Goal: Navigation & Orientation: Find specific page/section

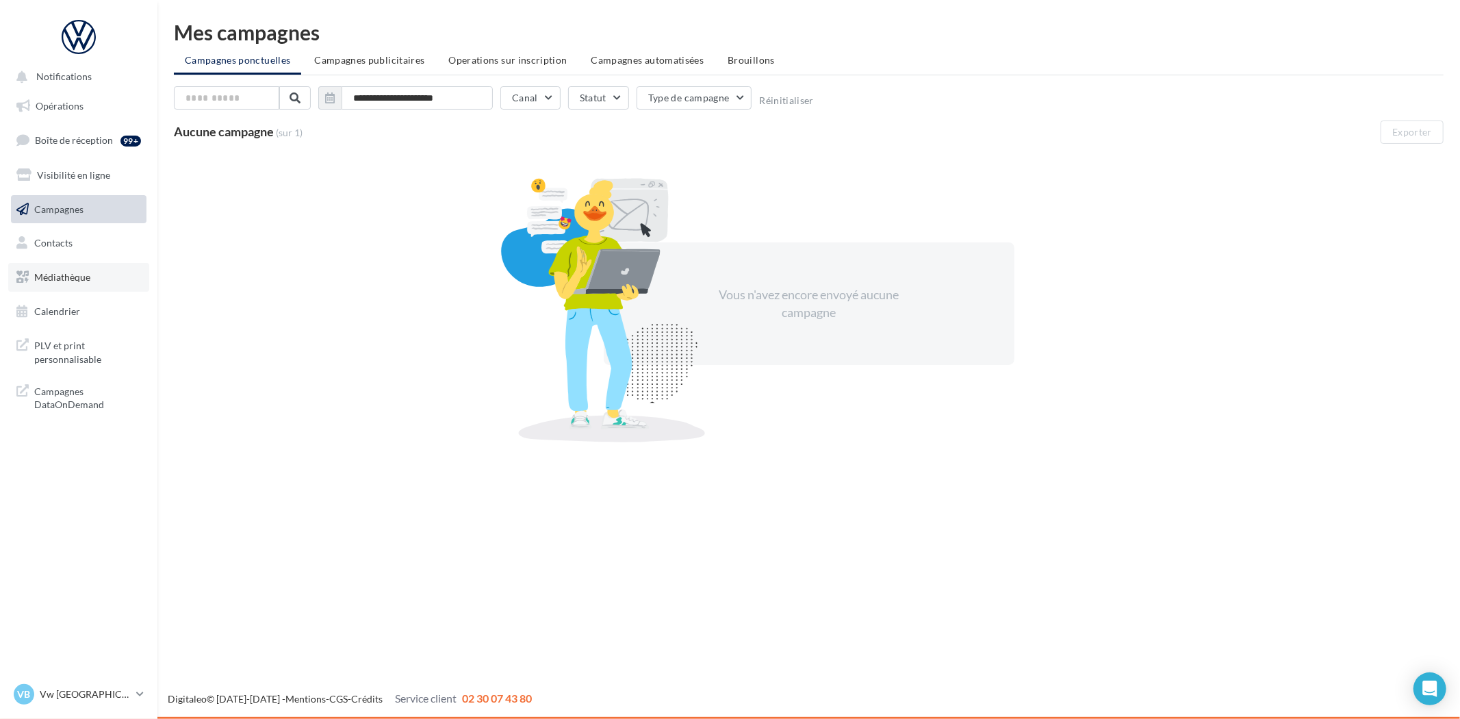
click at [62, 275] on span "Médiathèque" at bounding box center [62, 277] width 56 height 12
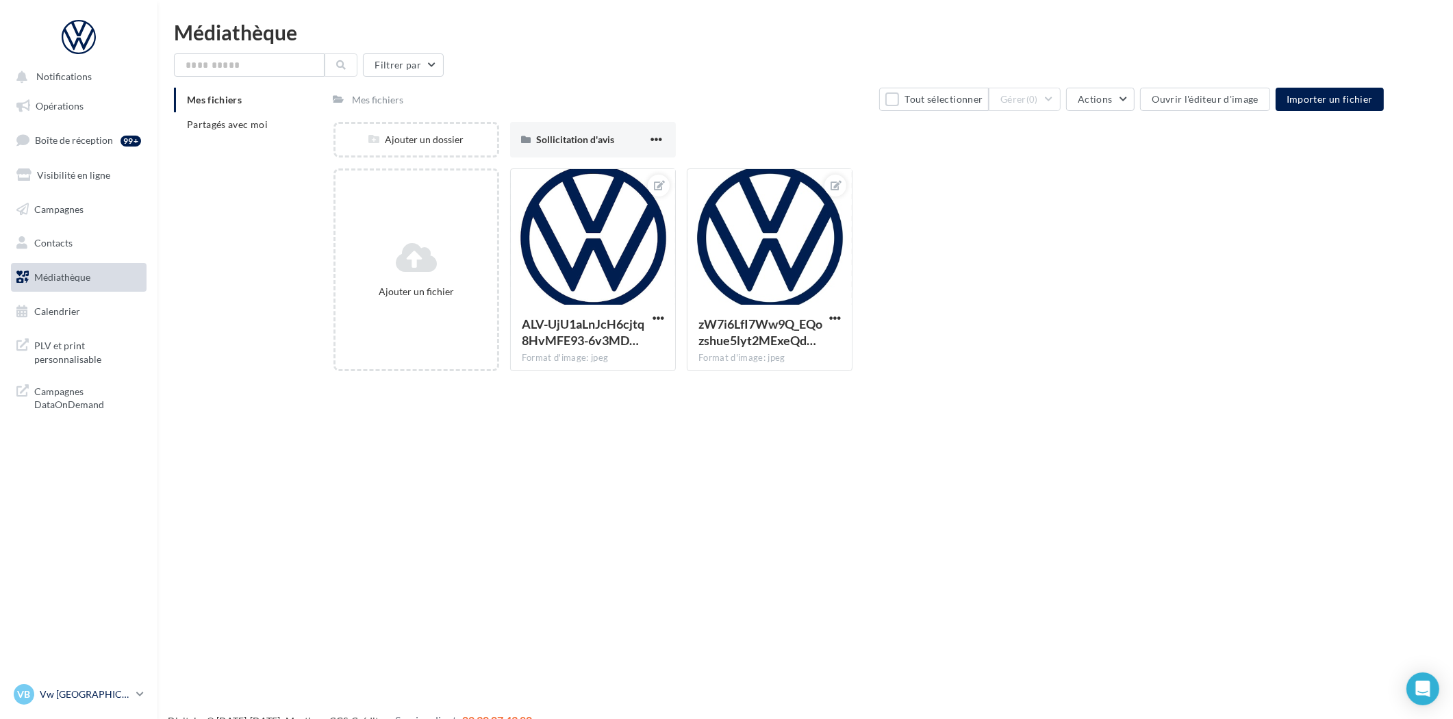
click at [69, 686] on div "VB Vw Bourges vw-std-std" at bounding box center [72, 694] width 117 height 21
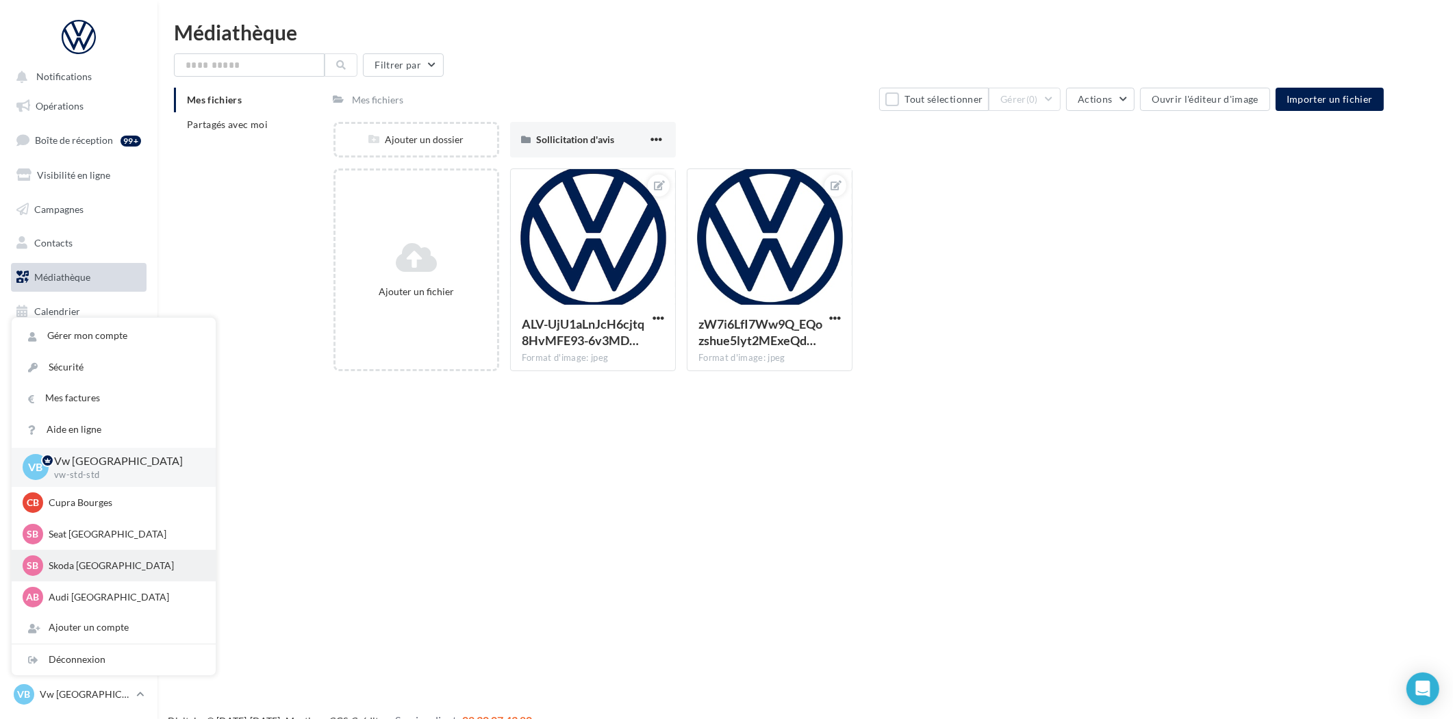
click at [103, 572] on div "SB Skoda Bourges sk-stdo-duf" at bounding box center [114, 565] width 182 height 21
